Goal: Information Seeking & Learning: Find specific page/section

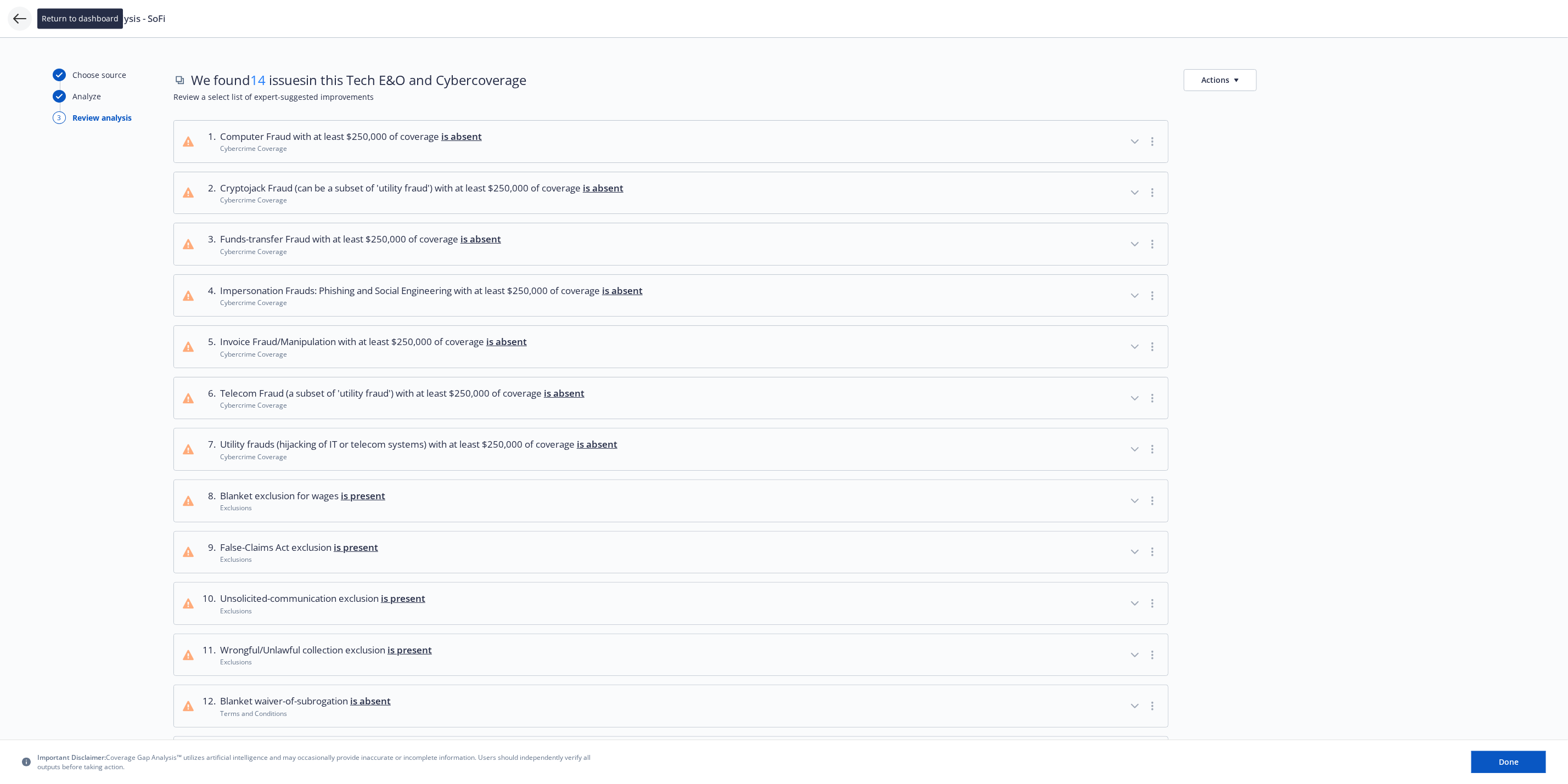
click at [15, 13] on icon at bounding box center [19, 19] width 13 height 13
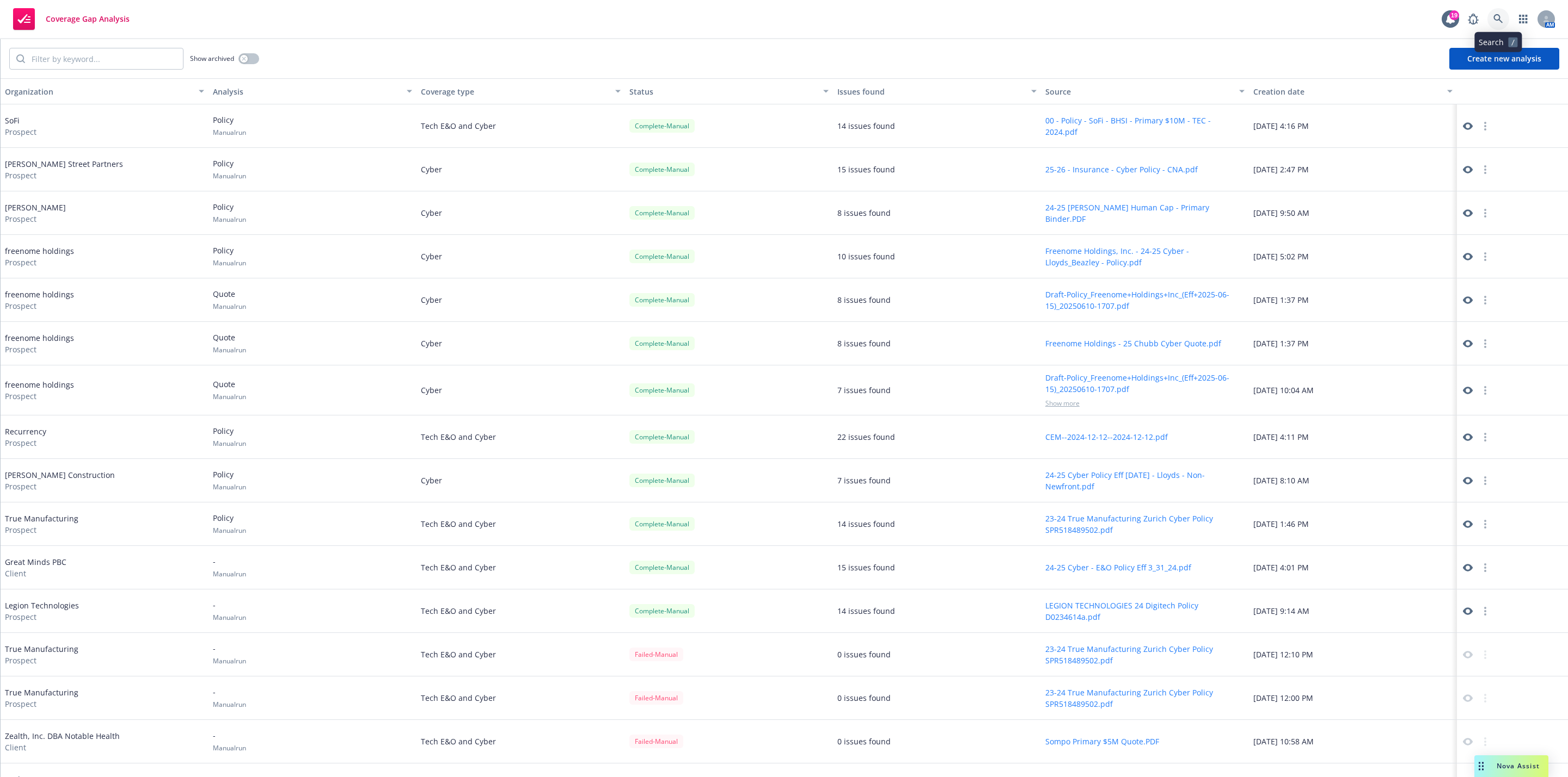
click at [1491, 26] on link at bounding box center [1498, 18] width 22 height 22
click at [1516, 19] on link "button" at bounding box center [1522, 18] width 22 height 22
click at [1430, 49] on span "View and manage your accounts" at bounding box center [1438, 51] width 98 height 6
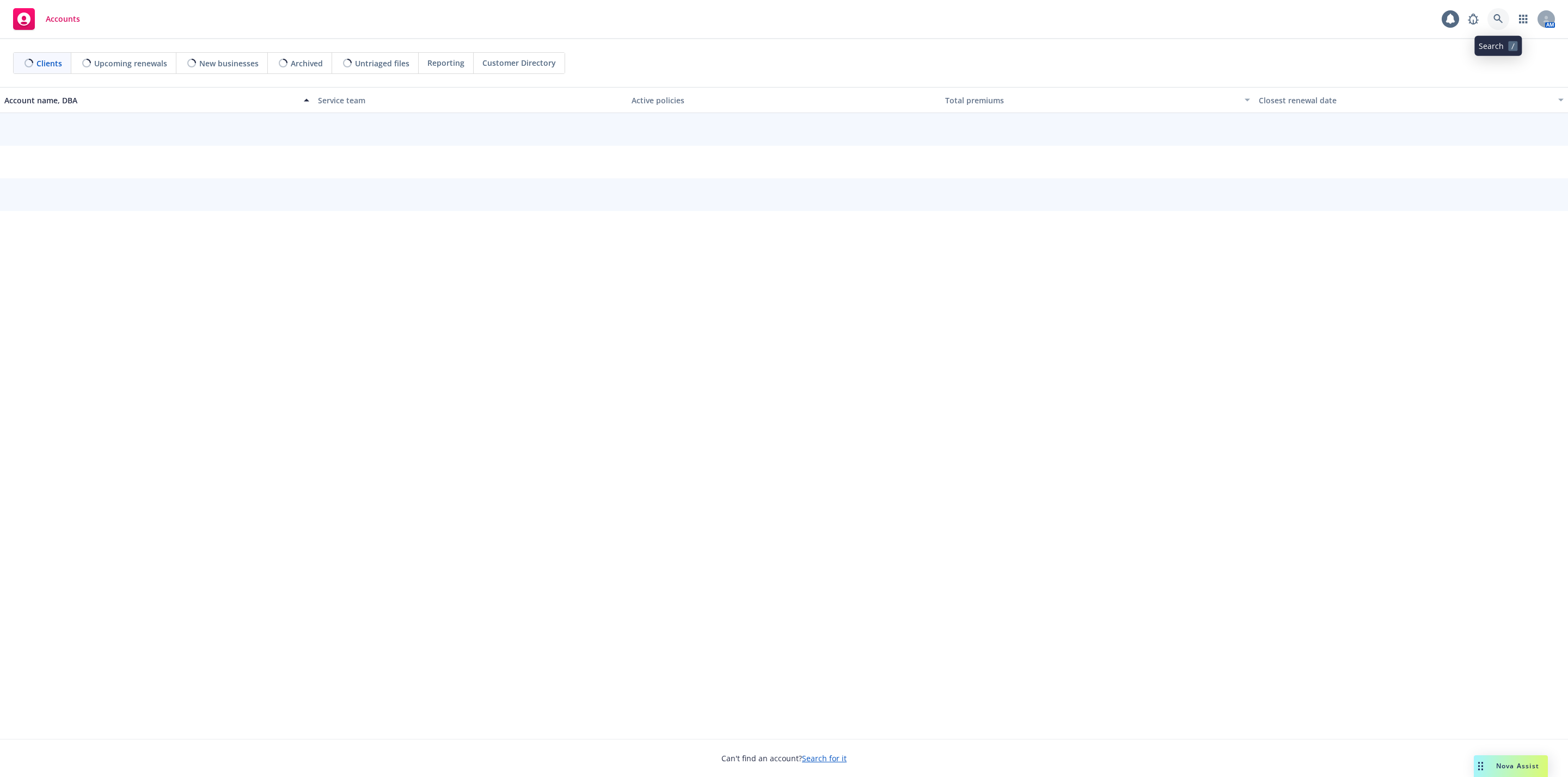
click at [1499, 17] on icon at bounding box center [1498, 18] width 10 height 10
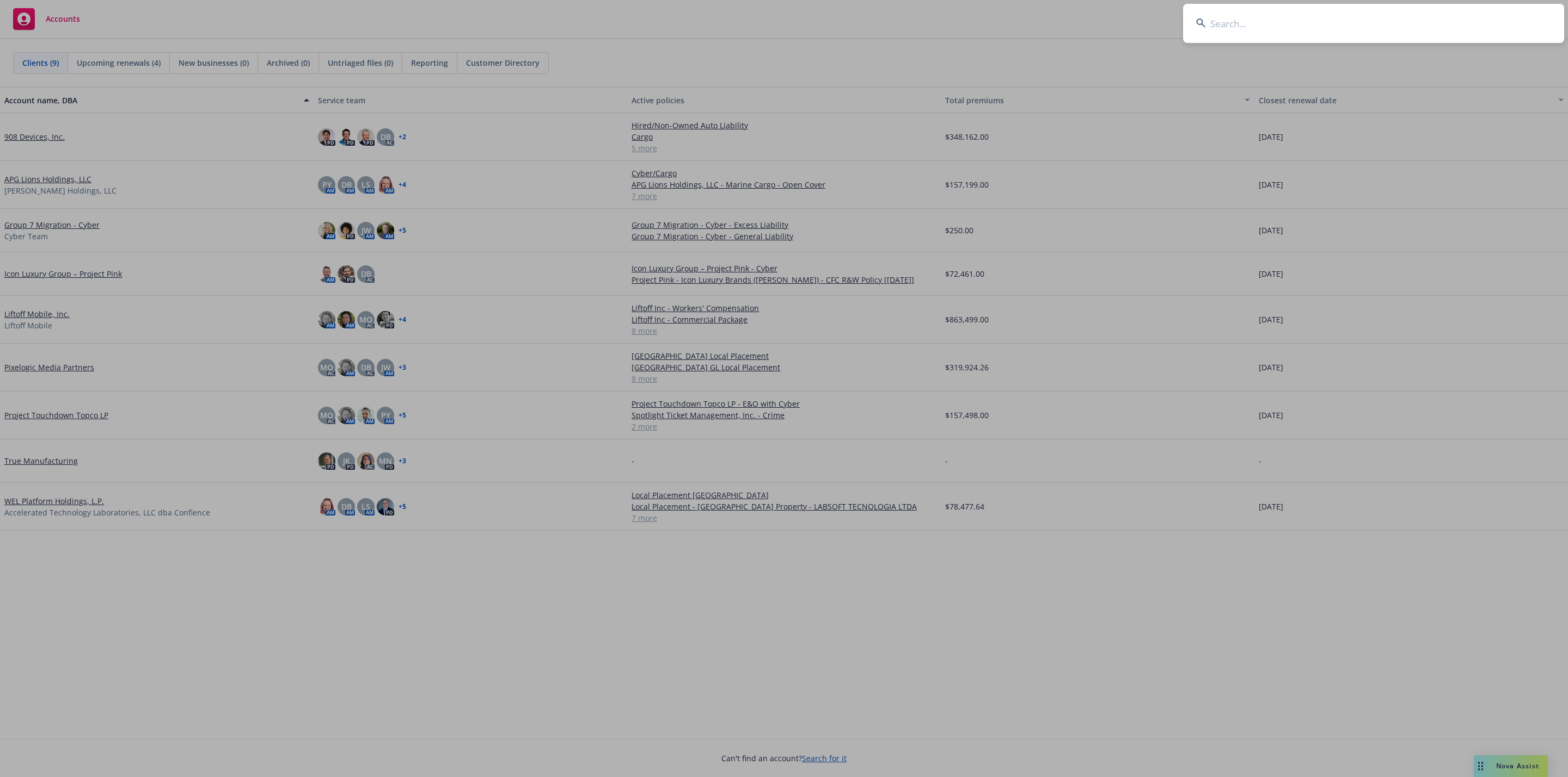
click at [1477, 21] on input at bounding box center [1373, 23] width 381 height 39
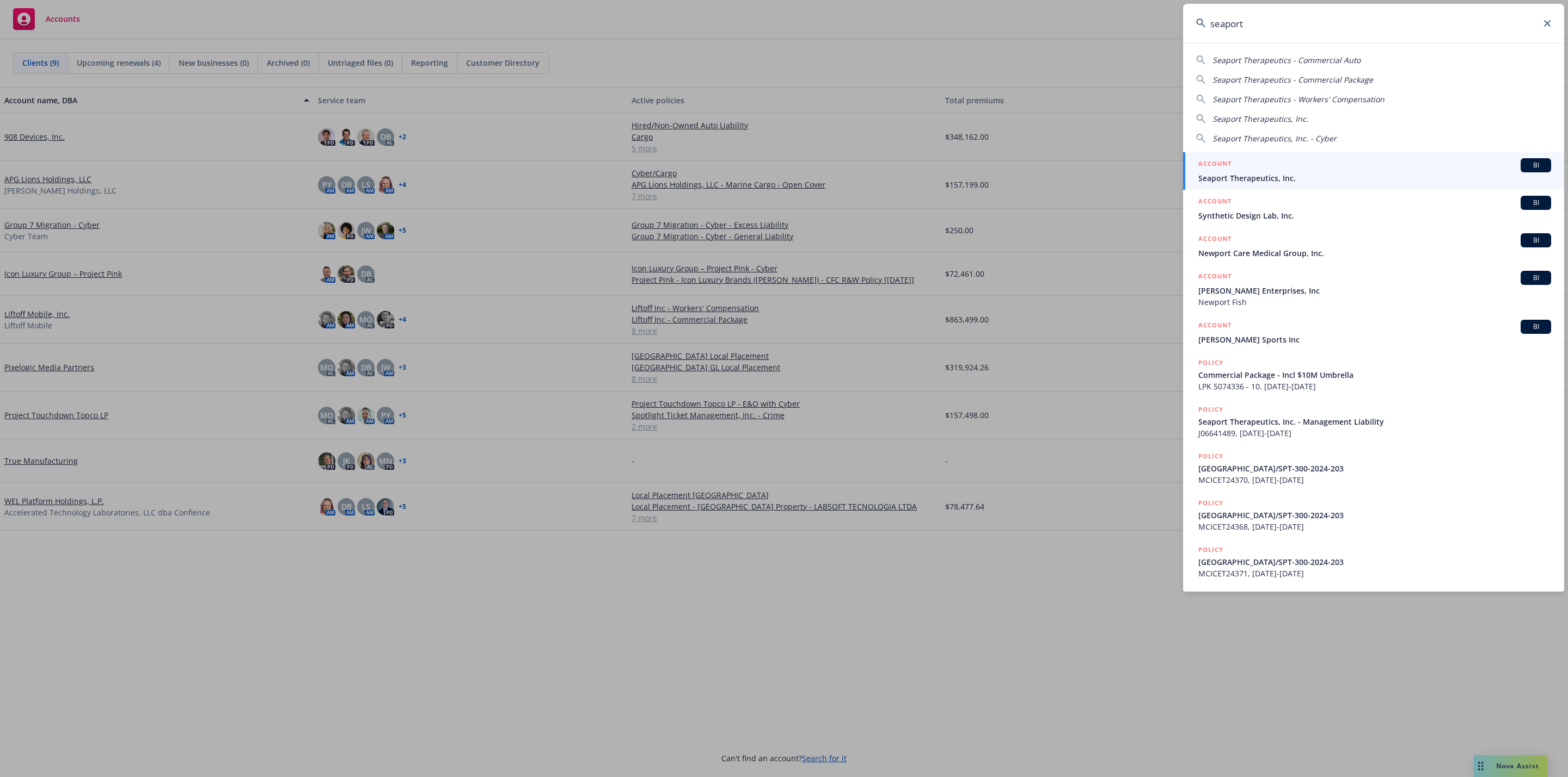
type input "seaport"
click at [1268, 168] on div "ACCOUNT BI" at bounding box center [1374, 166] width 353 height 14
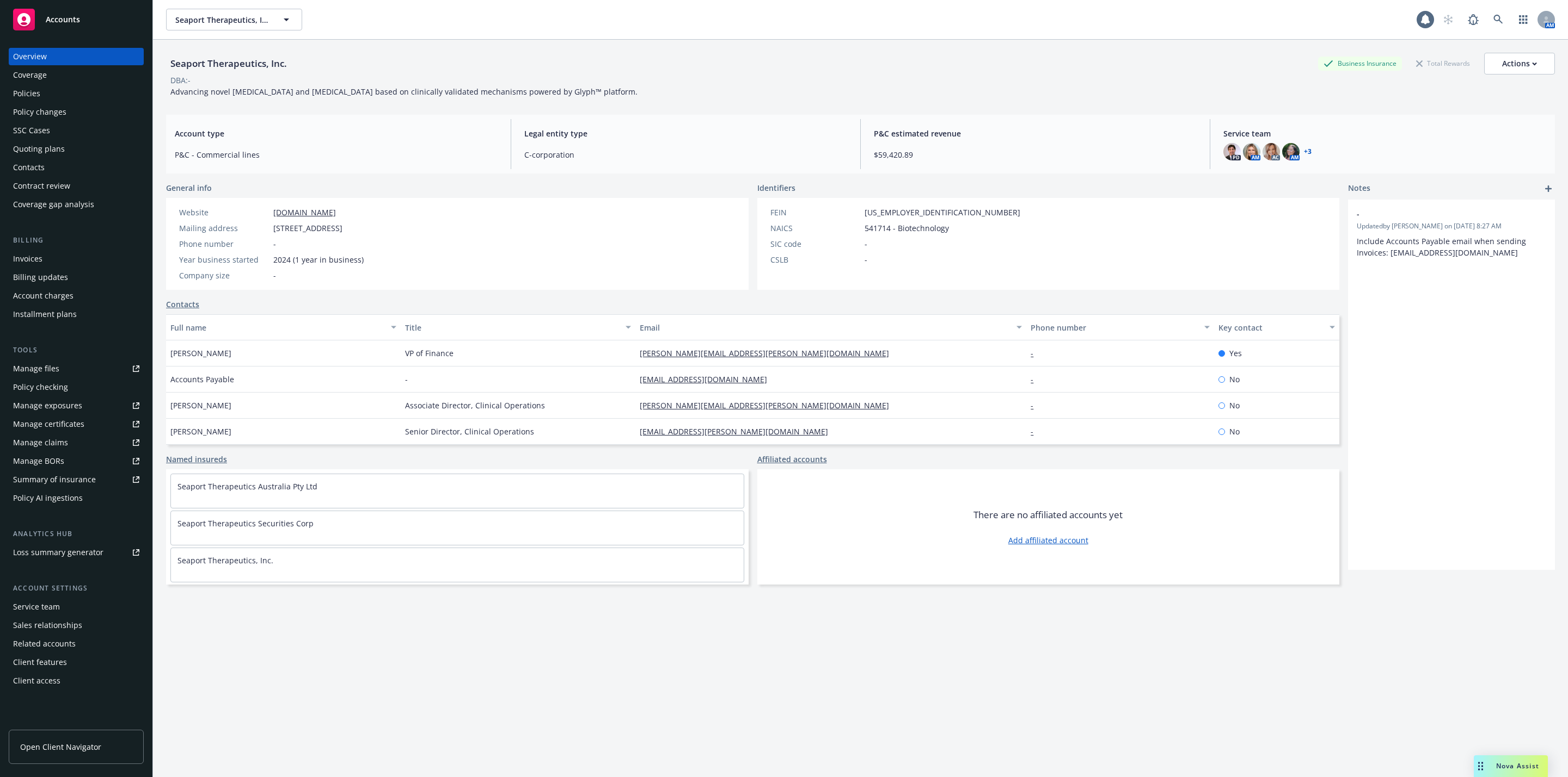
click at [78, 92] on div "Policies" at bounding box center [76, 94] width 126 height 18
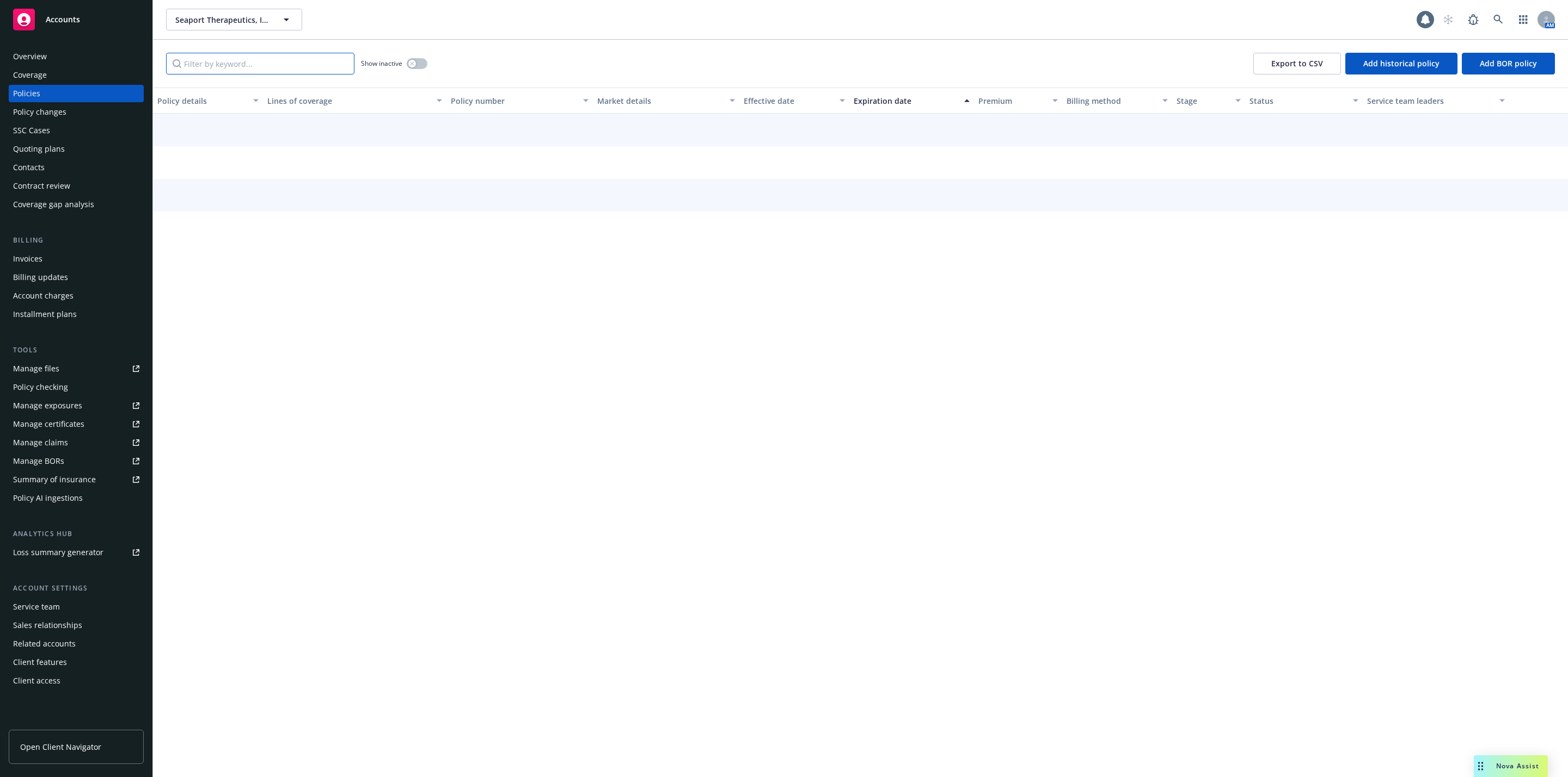
click at [218, 61] on input "Filter by keyword..." at bounding box center [260, 63] width 189 height 22
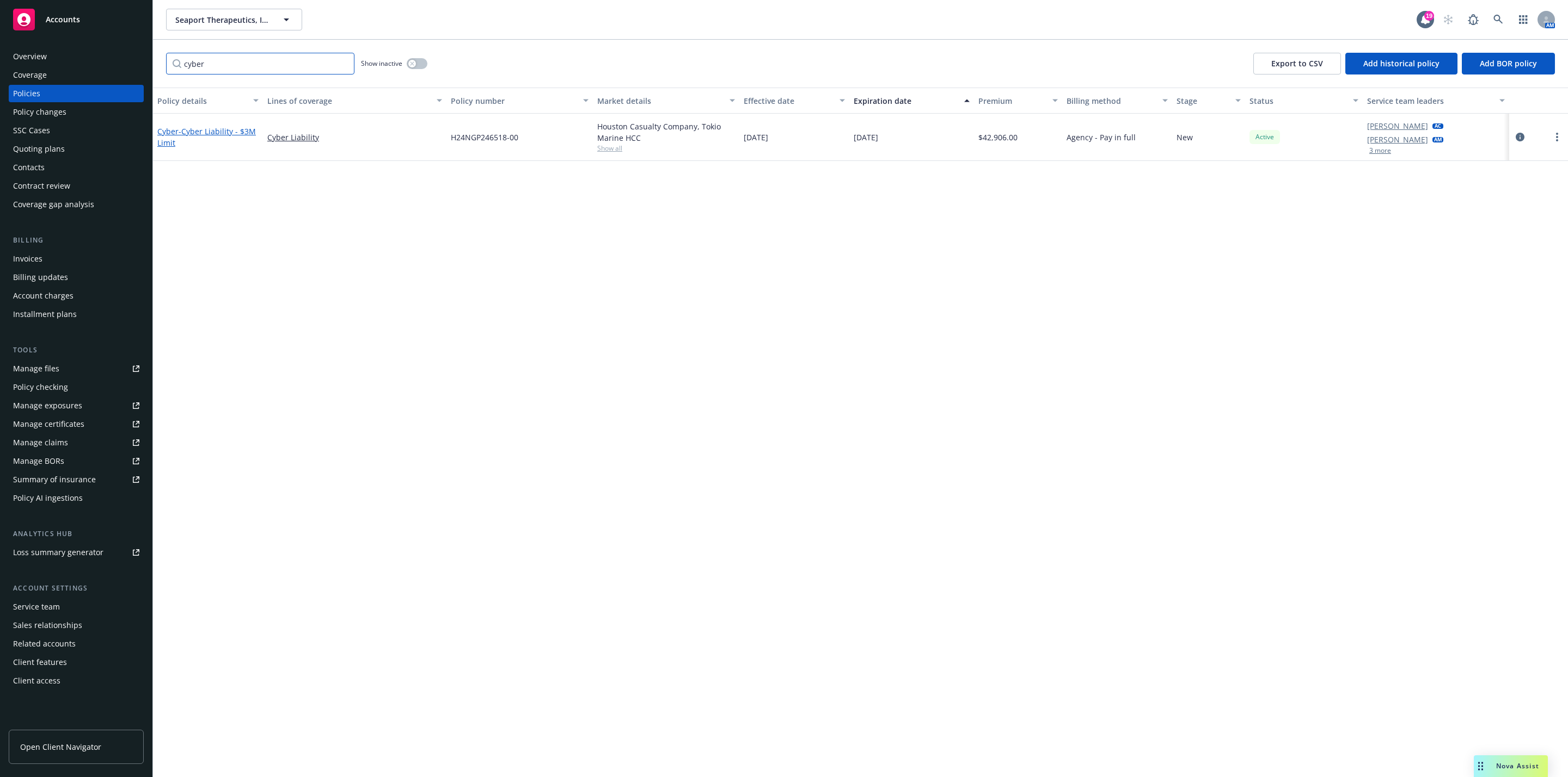
type input "cyber"
click at [196, 132] on span "- Cyber Liability - $3M Limit" at bounding box center [206, 137] width 98 height 22
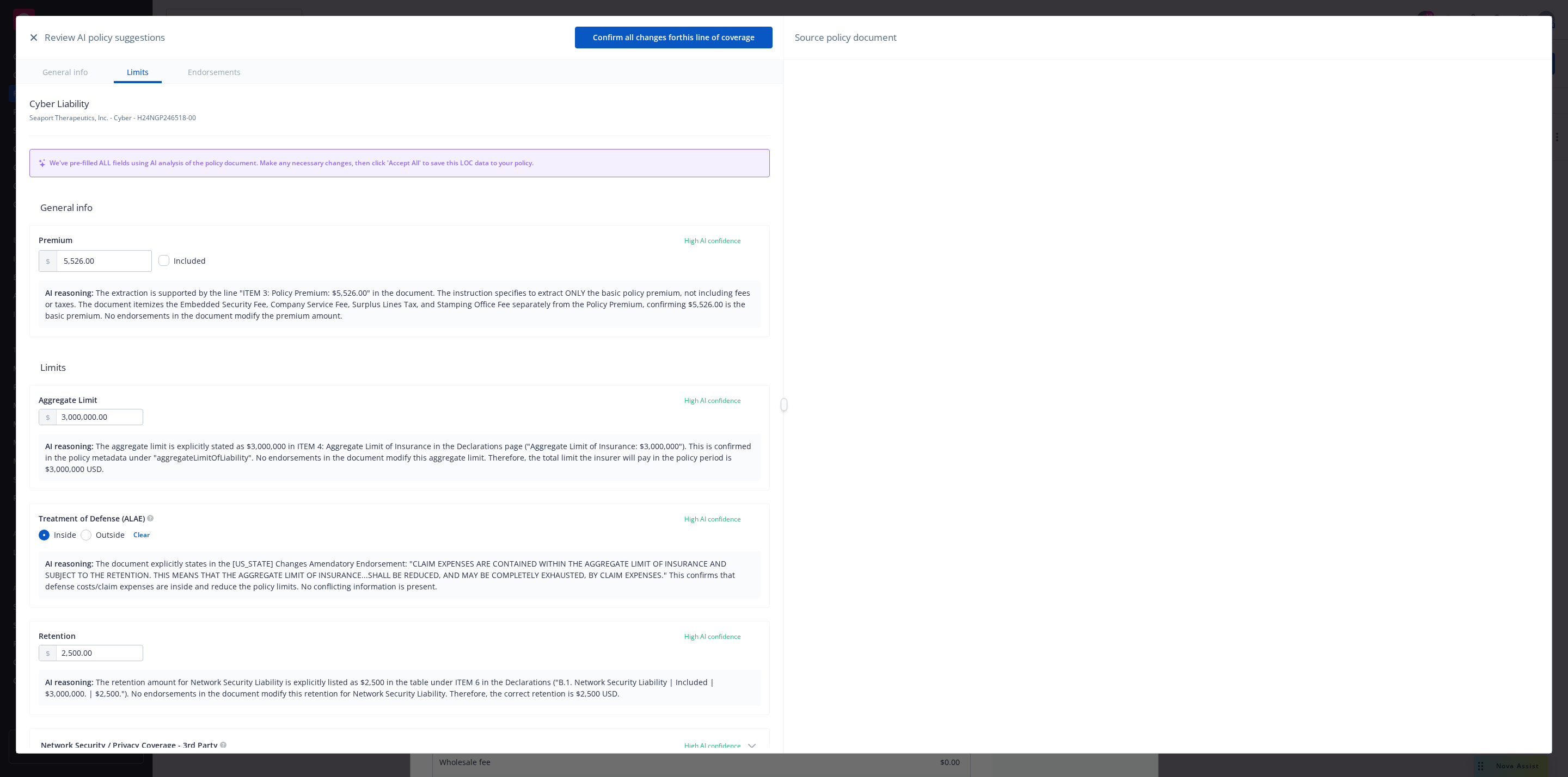
click at [30, 36] on button "button" at bounding box center [33, 37] width 13 height 13
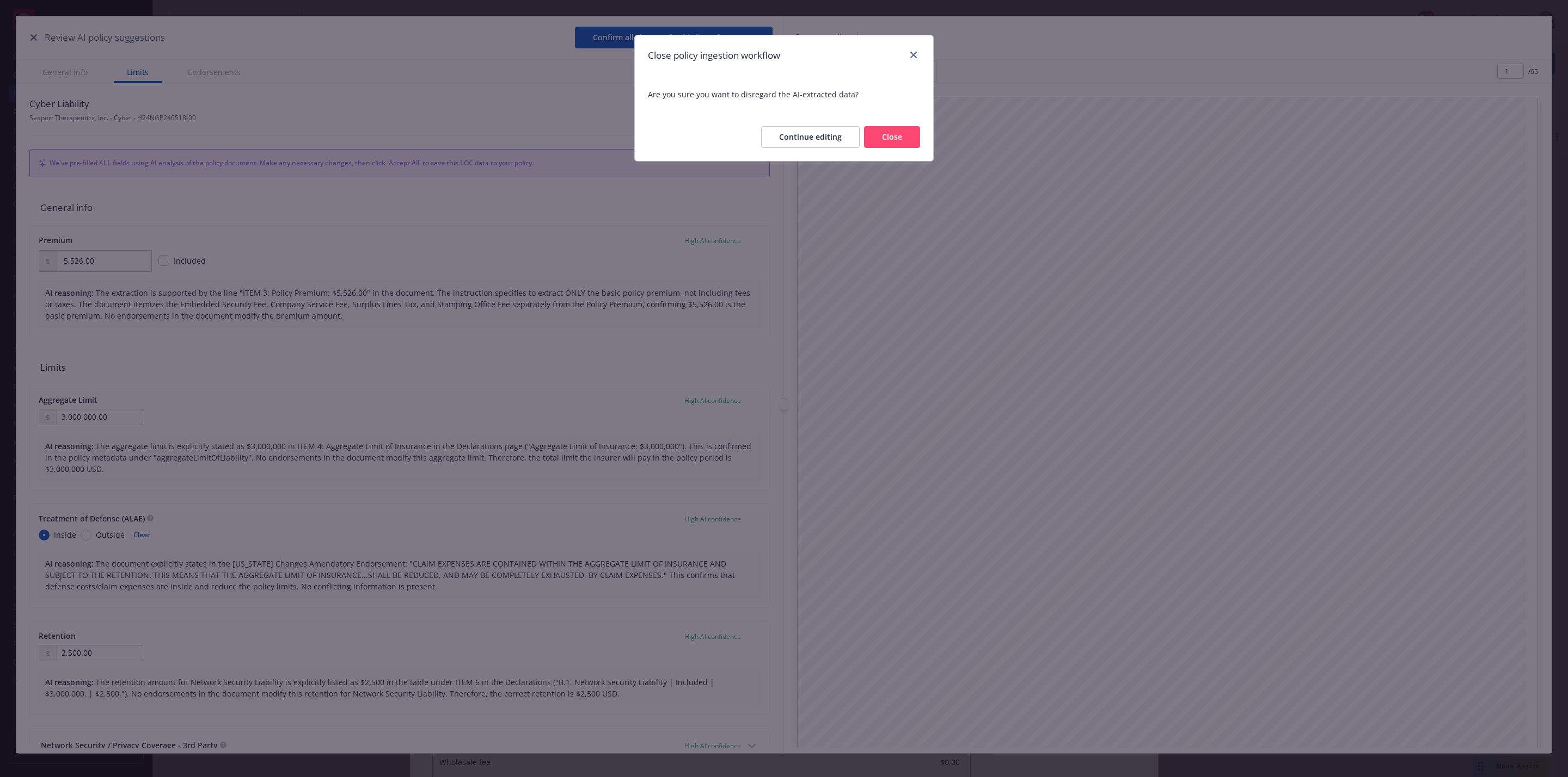
click at [906, 141] on button "Close" at bounding box center [891, 137] width 56 height 22
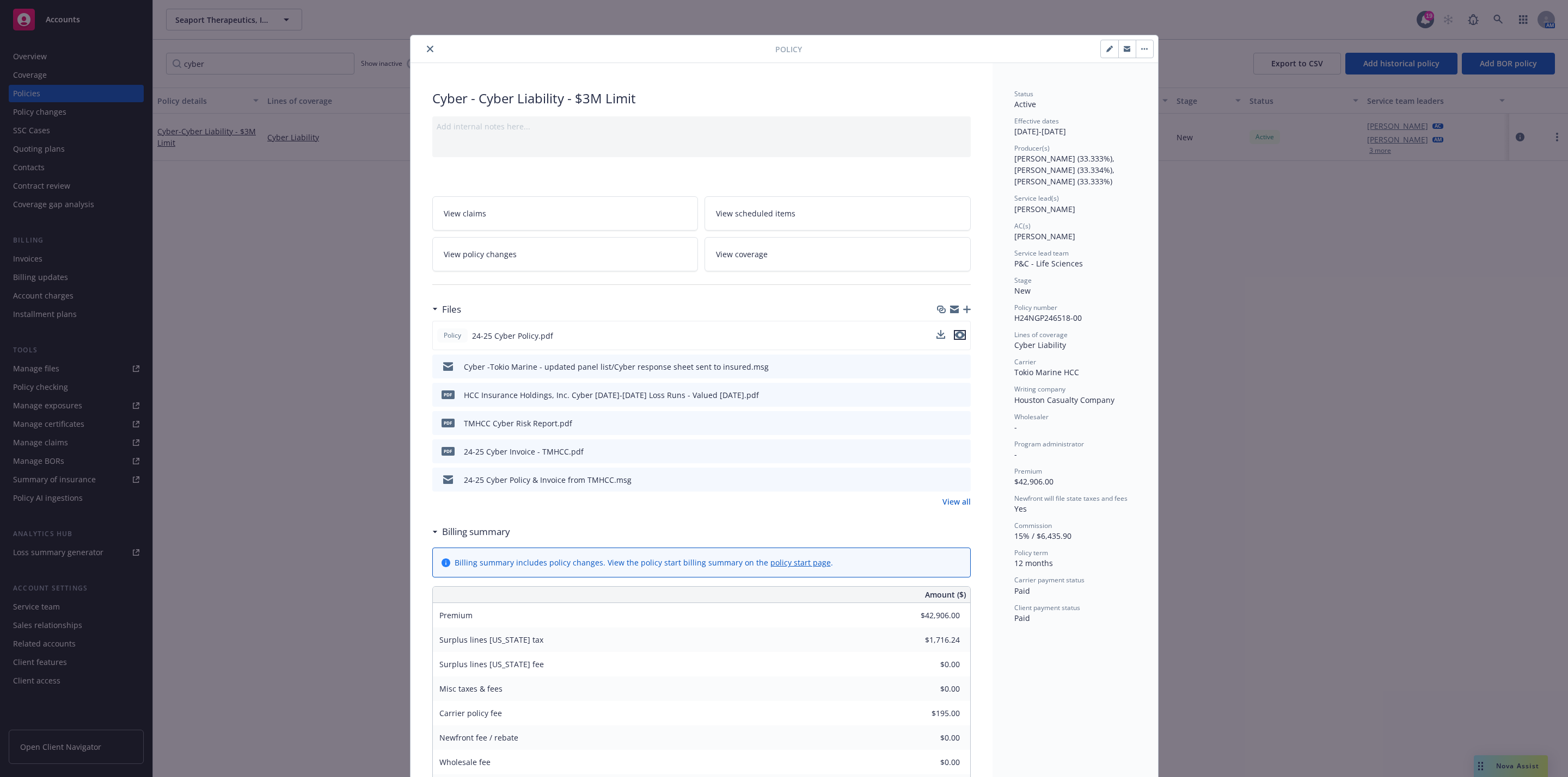
click at [956, 336] on icon "preview file" at bounding box center [959, 335] width 10 height 8
click at [1240, 132] on div "Policy Cyber - Cyber Liability - $3M Limit Add internal notes here... View clai…" at bounding box center [784, 388] width 1568 height 777
click at [426, 49] on icon "close" at bounding box center [429, 48] width 6 height 6
